Goal: Information Seeking & Learning: Learn about a topic

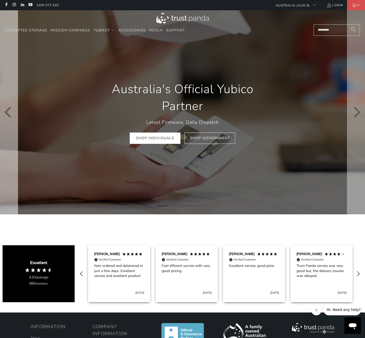
scroll to position [0, 202]
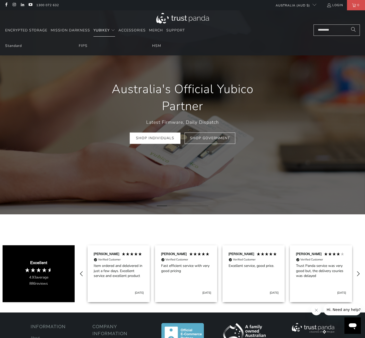
click at [103, 30] on span "YubiKey" at bounding box center [102, 30] width 16 height 5
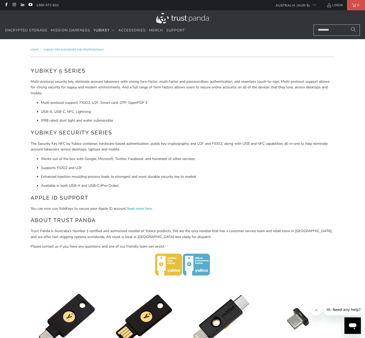
click at [171, 19] on img at bounding box center [182, 18] width 53 height 11
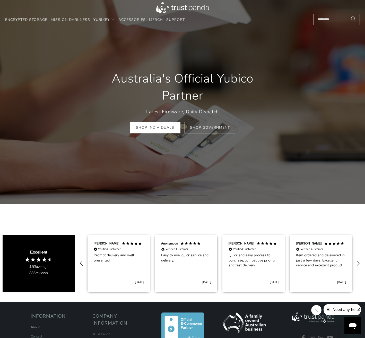
scroll to position [12, 0]
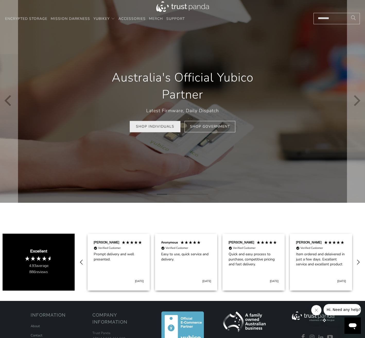
click at [161, 128] on link "Shop Individuals" at bounding box center [155, 127] width 51 height 12
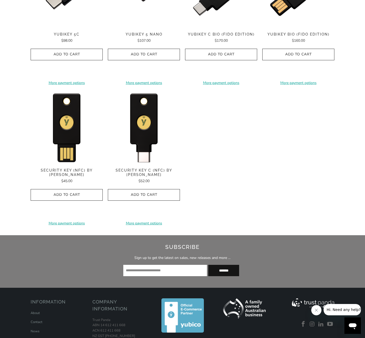
scroll to position [538, 0]
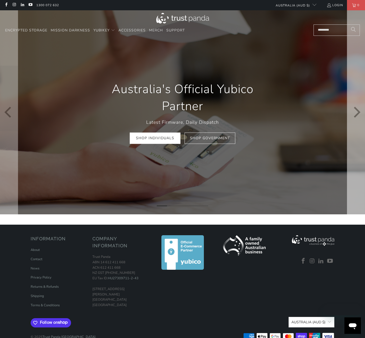
scroll to position [12, 0]
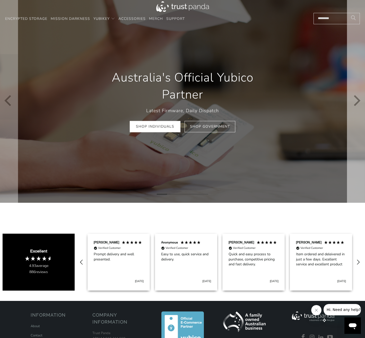
click at [355, 102] on icon "Next" at bounding box center [356, 100] width 11 height 122
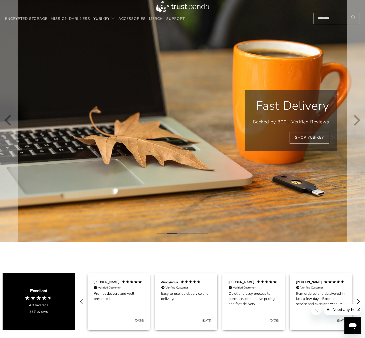
click at [359, 118] on icon "Next" at bounding box center [356, 120] width 11 height 146
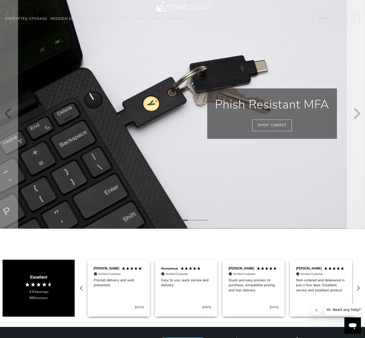
click at [359, 118] on icon "Next" at bounding box center [356, 114] width 11 height 138
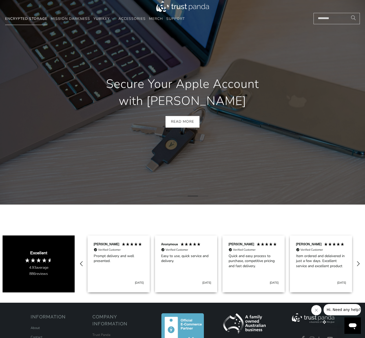
click at [22, 16] on span "Encrypted Storage" at bounding box center [26, 18] width 42 height 5
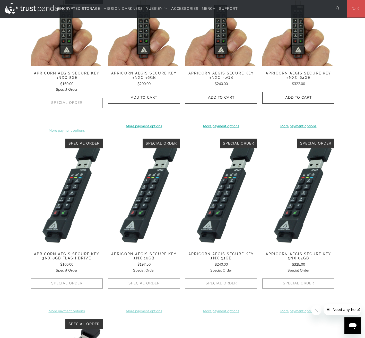
scroll to position [45, 0]
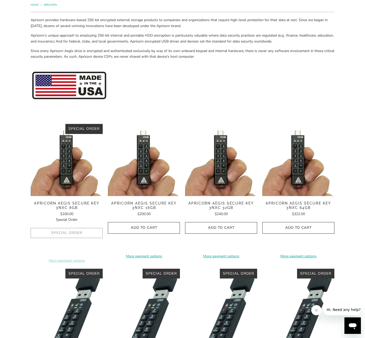
click at [151, 204] on span "Apricorn Aegis Secure Key 3NXC 16GB" at bounding box center [144, 205] width 72 height 9
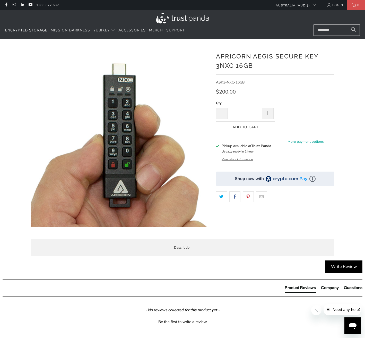
click at [0, 0] on span "Specifications" at bounding box center [0, 0] width 0 height 0
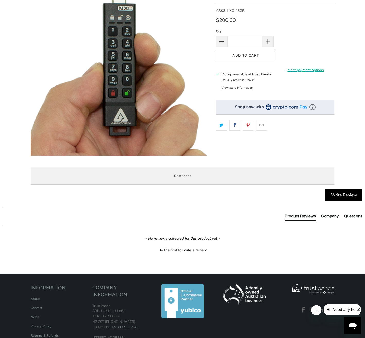
scroll to position [120, 0]
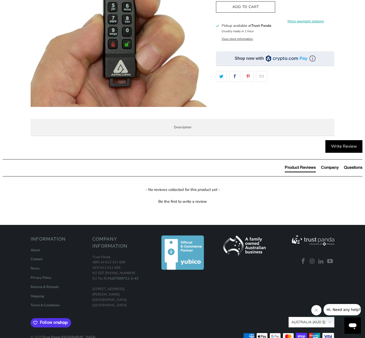
click at [0, 0] on span "Enterprise and Government" at bounding box center [0, 0] width 0 height 0
click at [0, 0] on span "Specifications" at bounding box center [0, 0] width 0 height 0
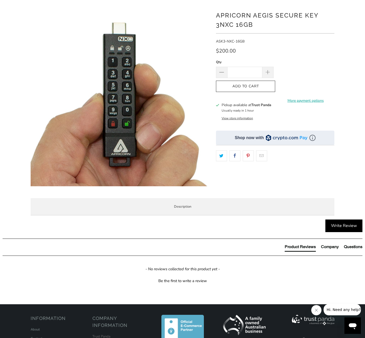
scroll to position [0, 0]
